Goal: Task Accomplishment & Management: Manage account settings

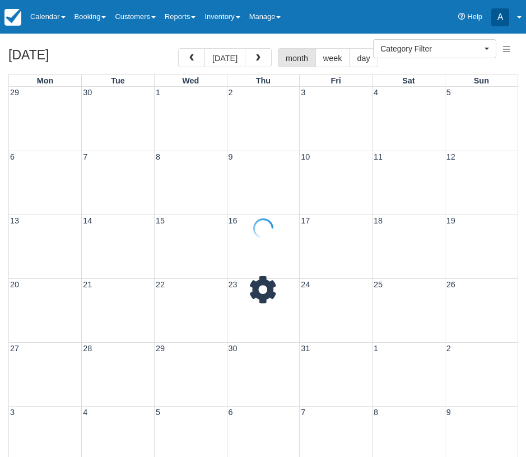
select select
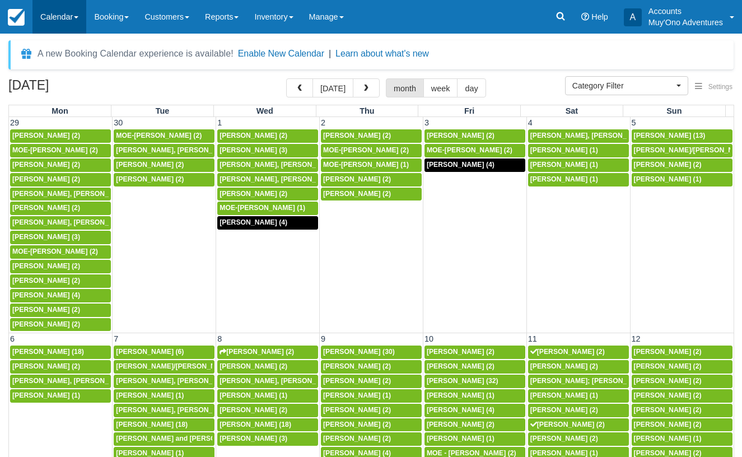
click at [78, 17] on span at bounding box center [76, 17] width 4 height 2
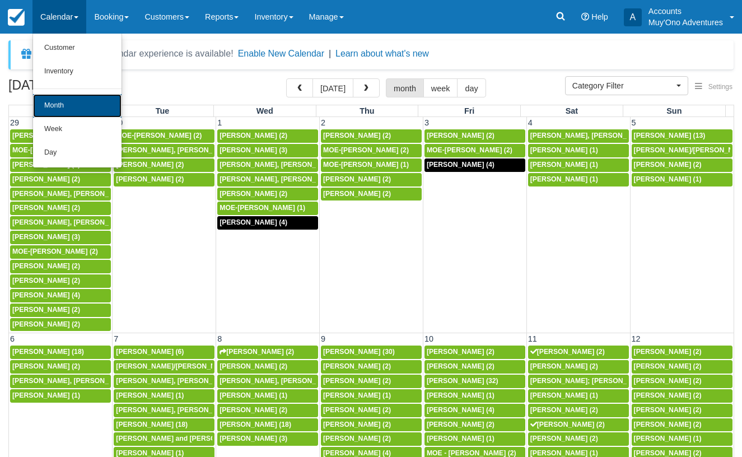
click at [71, 103] on link "Month" at bounding box center [77, 106] width 89 height 24
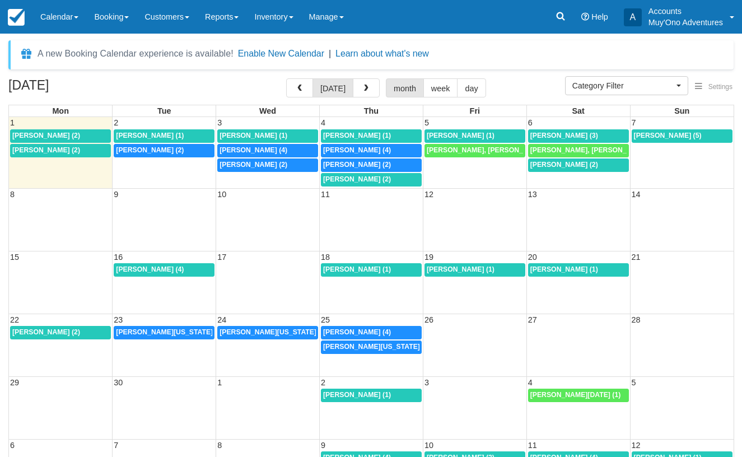
select select
click at [301, 88] on span "button" at bounding box center [300, 89] width 8 height 8
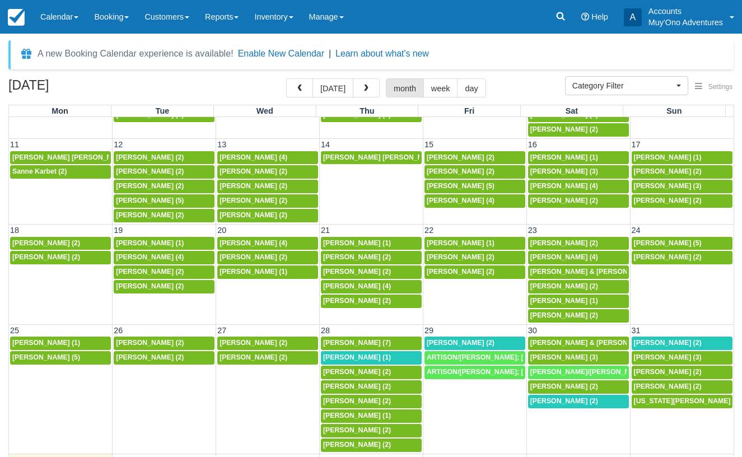
scroll to position [245, 0]
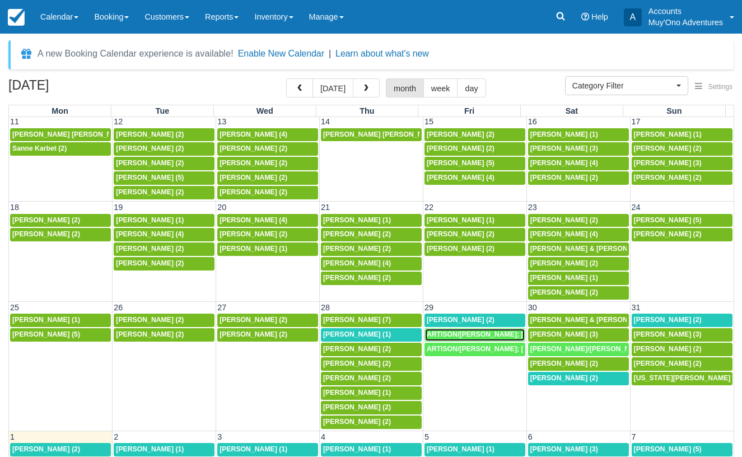
click at [468, 336] on span "ARTISON/ALANA; DOMANTAY/RASHIDA; GARCIA/ALICIA; KALINKA/BEATA; DELGADO/GLORIA (…" at bounding box center [719, 335] width 585 height 8
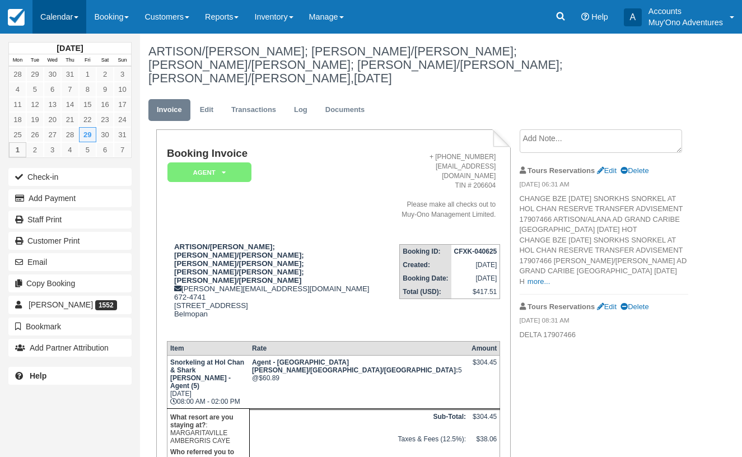
click at [77, 16] on link "Calendar" at bounding box center [59, 17] width 54 height 34
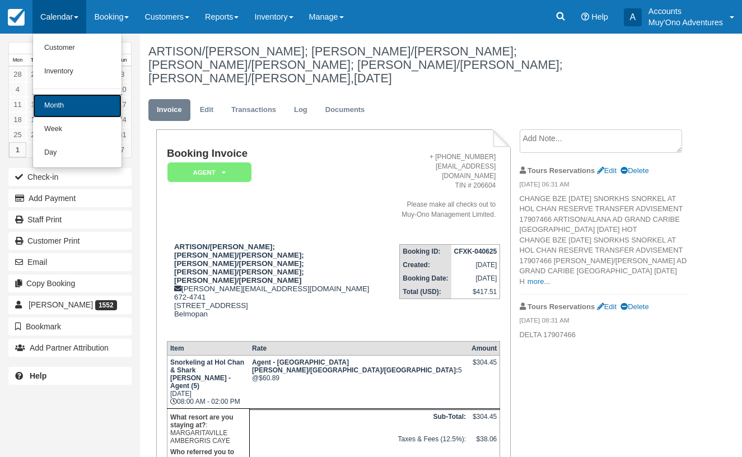
click at [73, 105] on link "Month" at bounding box center [77, 106] width 89 height 24
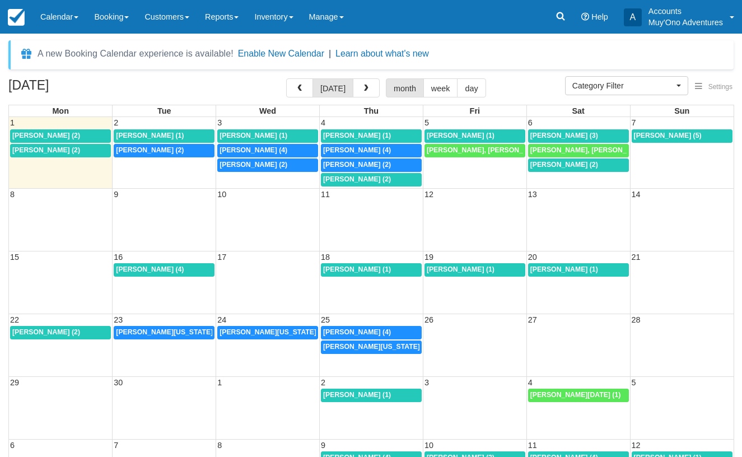
select select
click at [302, 87] on span "button" at bounding box center [300, 89] width 8 height 8
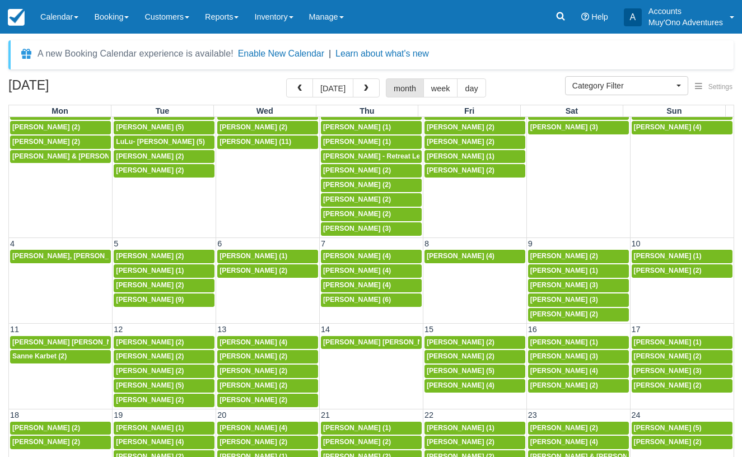
scroll to position [245, 0]
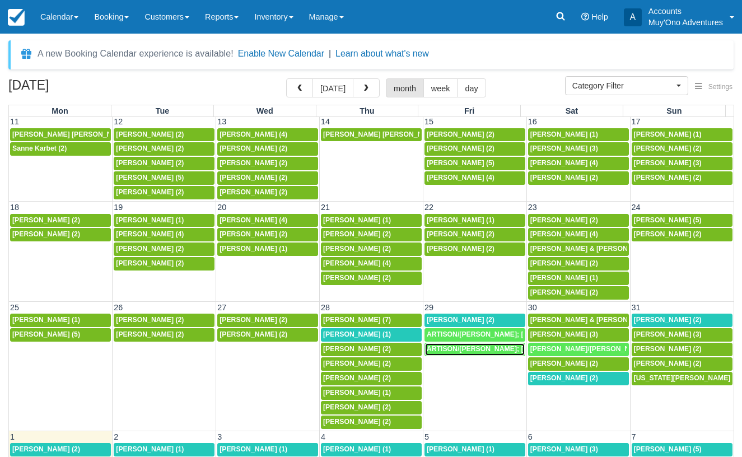
click at [467, 347] on span "ARTISON/ALANA; DOMANTAY/RASHIDA; GARCIA/ALICIA; KALINKA/BEATA; DELGADO/GLORIA (…" at bounding box center [719, 349] width 585 height 8
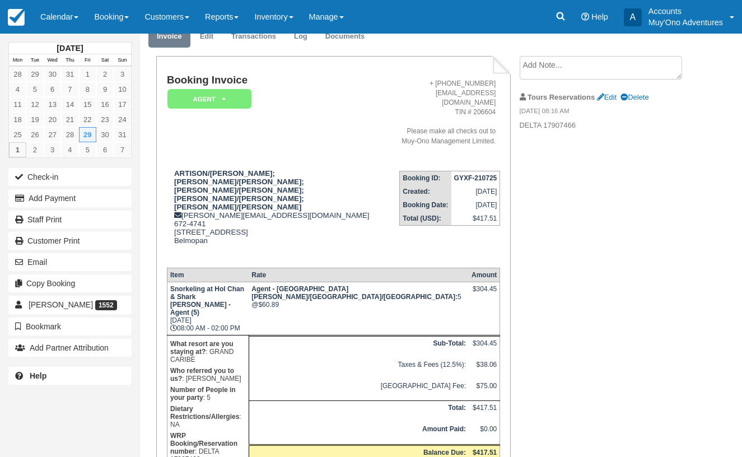
scroll to position [80, 0]
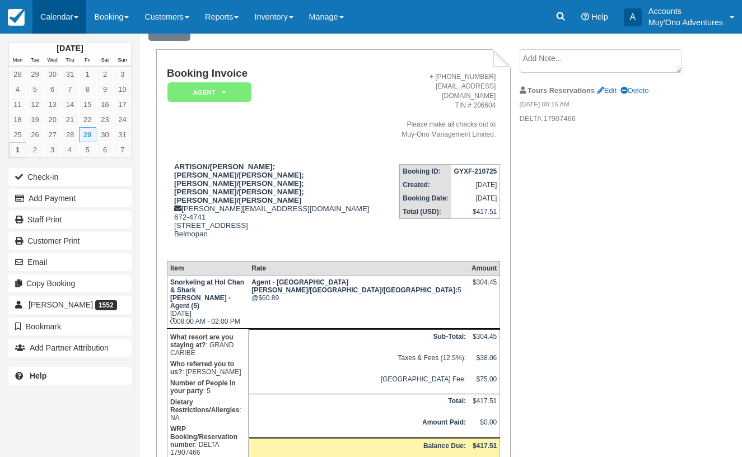
click at [78, 15] on link "Calendar" at bounding box center [59, 17] width 54 height 34
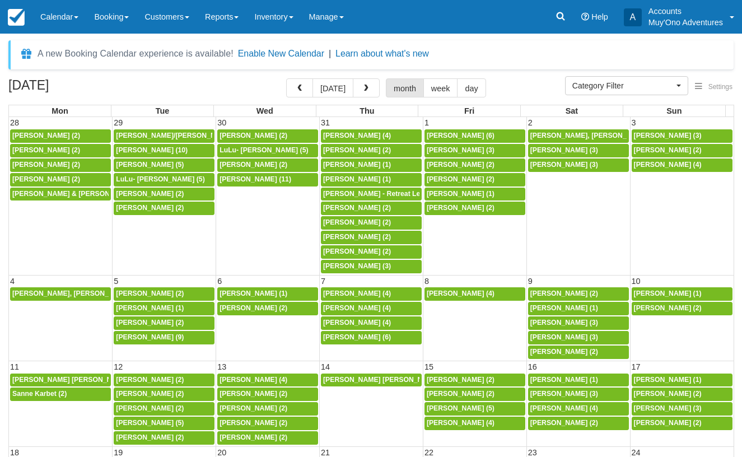
select select
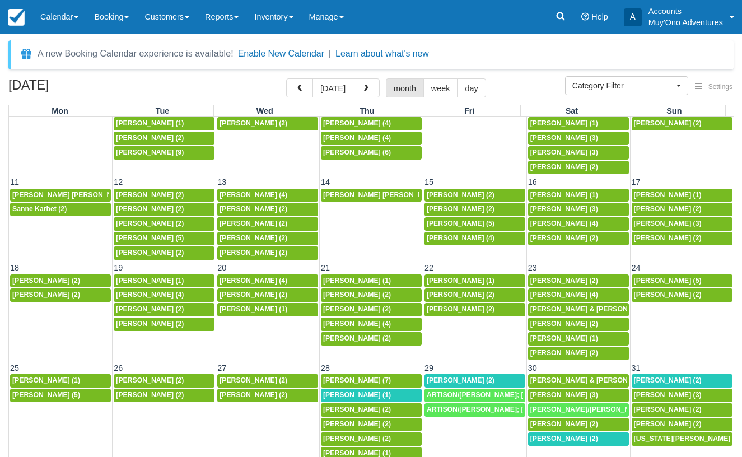
scroll to position [245, 0]
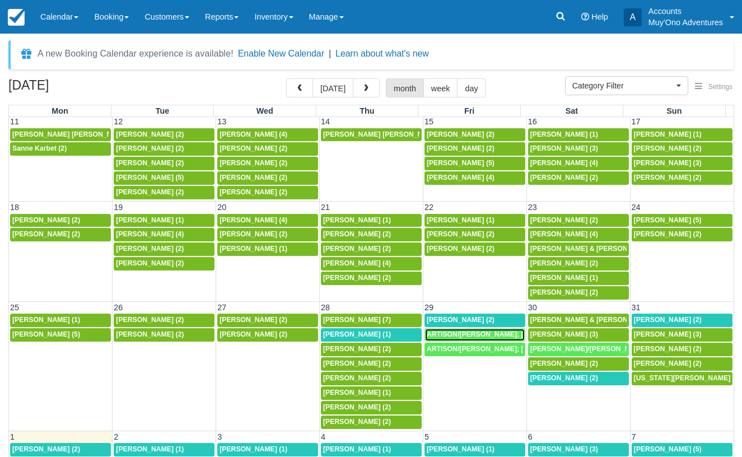
click at [464, 333] on span "ARTISON/ALANA; DOMANTAY/RASHIDA; GARCIA/ALICIA; KALINKA/BEATA; DELGADO/GLORIA (…" at bounding box center [719, 335] width 585 height 8
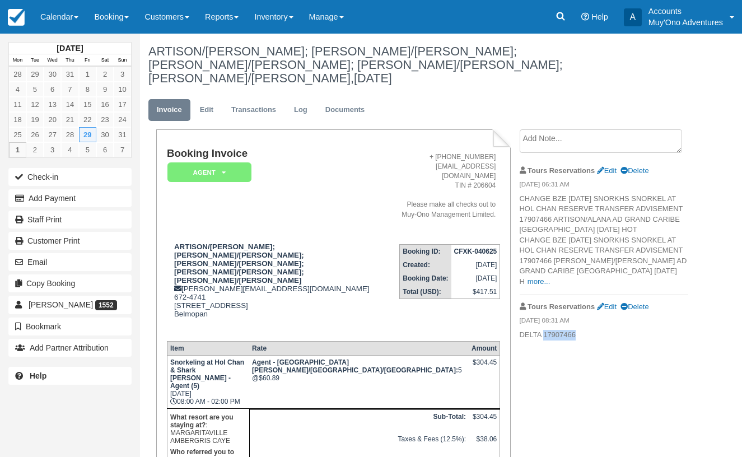
drag, startPoint x: 544, startPoint y: 309, endPoint x: 587, endPoint y: 313, distance: 42.8
click at [587, 330] on p "DELTA 17907466" at bounding box center [604, 335] width 169 height 11
copy p "17907466"
